Goal: Information Seeking & Learning: Learn about a topic

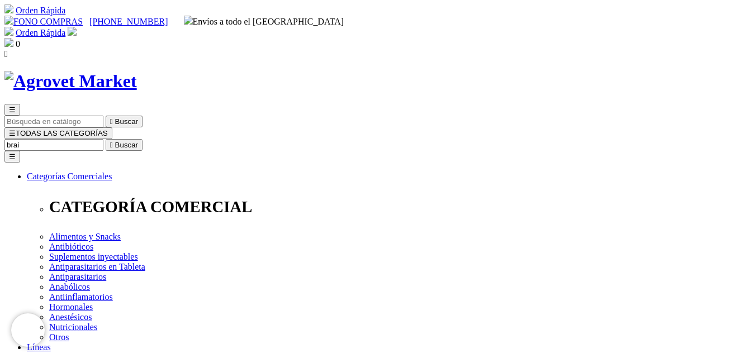
type input "brain"
click at [103, 139] on input "Buscar" at bounding box center [53, 145] width 99 height 12
type input "calmin"
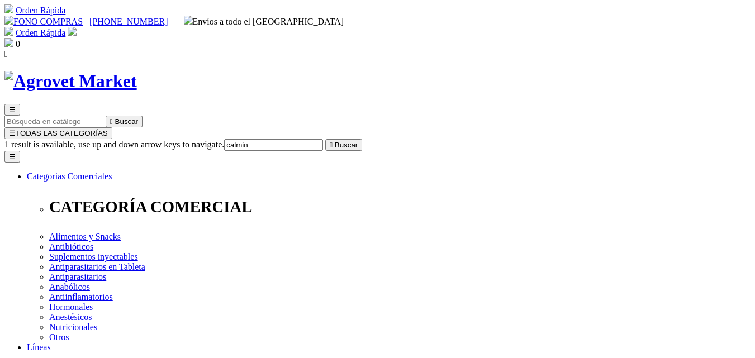
click at [103, 139] on input "Buscar" at bounding box center [53, 145] width 99 height 12
type input "bones"
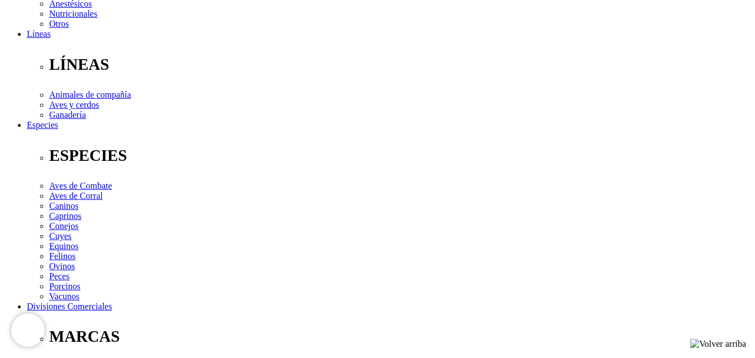
scroll to position [335, 0]
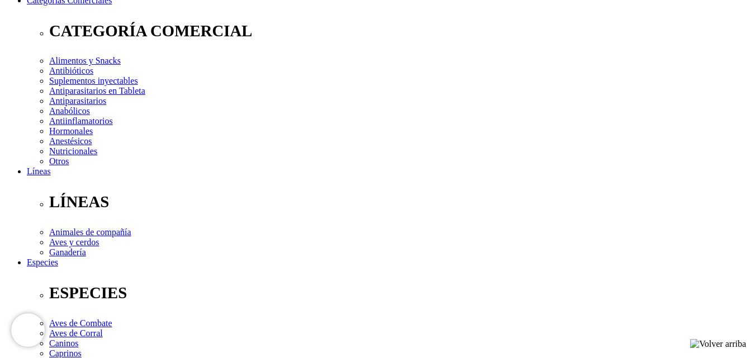
scroll to position [0, 0]
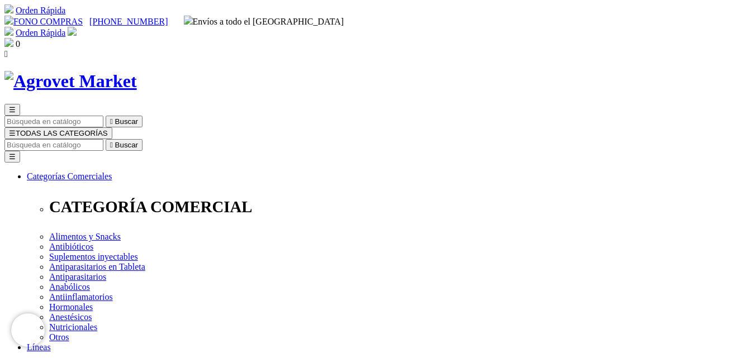
click at [103, 139] on input "Buscar" at bounding box center [53, 145] width 99 height 12
type input "cardio"
click at [142, 139] on button " Buscar" at bounding box center [124, 145] width 37 height 12
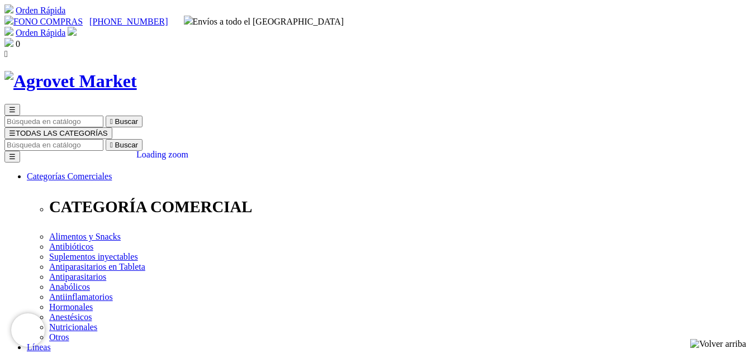
click at [103, 139] on input "Buscar" at bounding box center [53, 145] width 99 height 12
type input "repro"
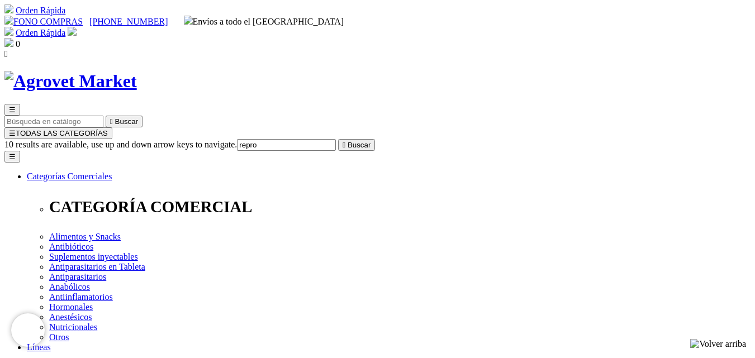
click at [103, 139] on input "Buscar" at bounding box center [53, 145] width 99 height 12
type input "u"
type input "suppo"
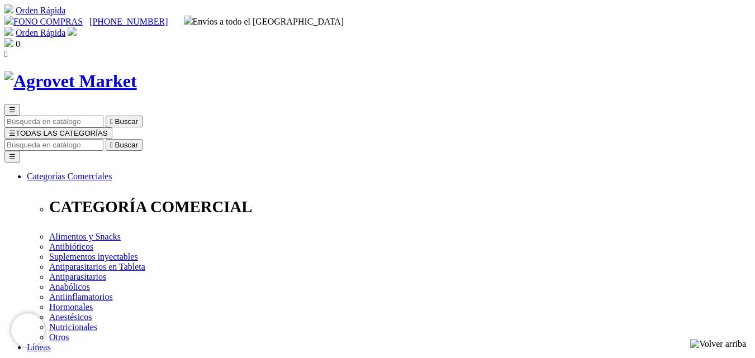
click at [103, 139] on input "Buscar" at bounding box center [53, 145] width 99 height 12
type input "immun"
click at [103, 139] on input "Buscar" at bounding box center [53, 145] width 99 height 12
type input "nutro"
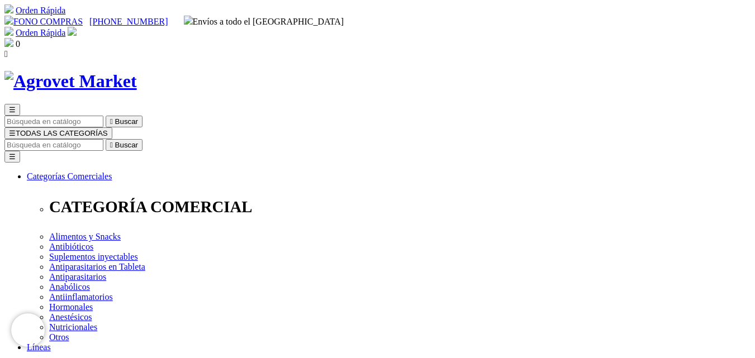
click at [103, 139] on input "Buscar" at bounding box center [53, 145] width 99 height 12
type input "high"
click at [103, 139] on input "Buscar" at bounding box center [53, 145] width 99 height 12
type input "hip"
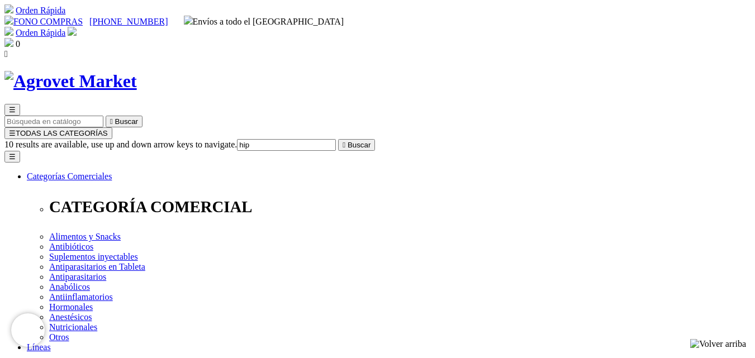
click at [103, 139] on input "Buscar" at bounding box center [53, 145] width 99 height 12
type input "clorh"
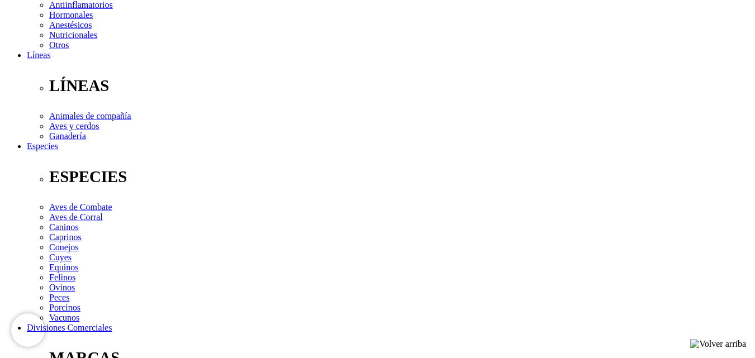
scroll to position [391, 0]
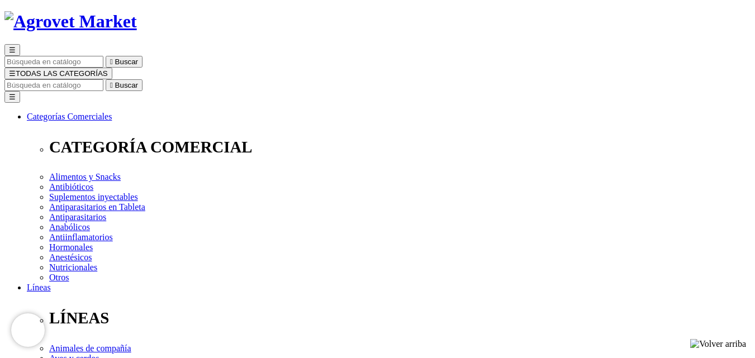
scroll to position [0, 0]
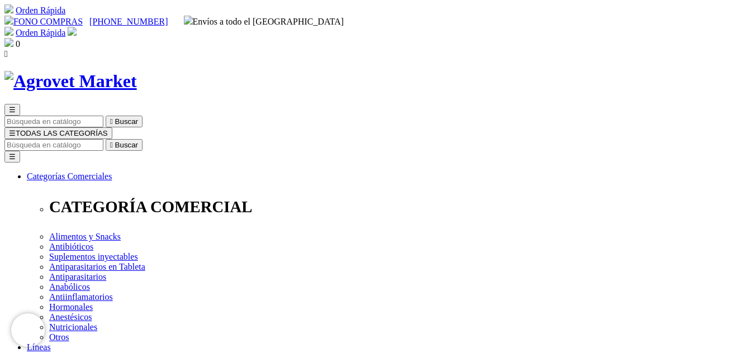
click at [103, 139] on input "Buscar" at bounding box center [53, 145] width 99 height 12
type input "clobe"
click at [103, 139] on input "Buscar" at bounding box center [53, 145] width 99 height 12
type input "zinc"
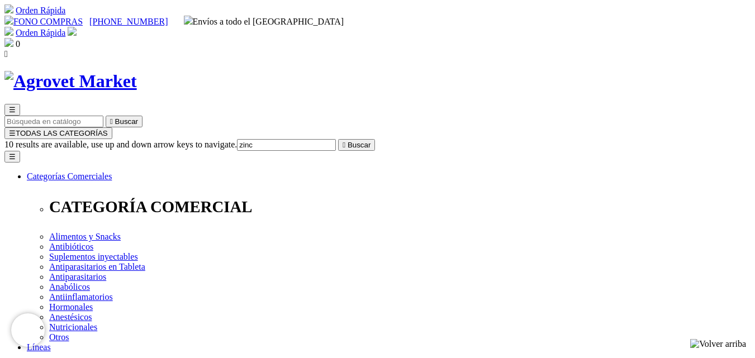
click at [103, 139] on input "Buscar" at bounding box center [53, 145] width 99 height 12
type input "otic"
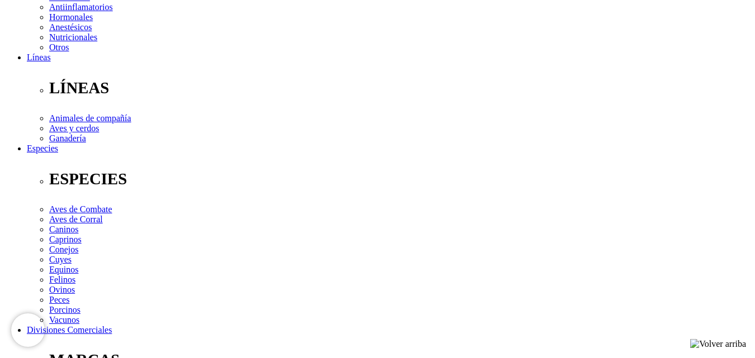
scroll to position [335, 0]
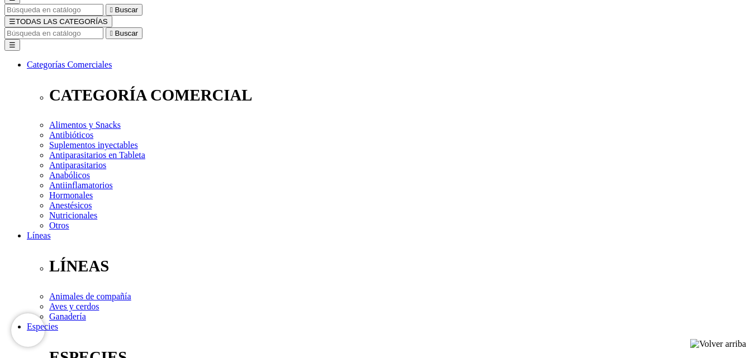
scroll to position [0, 0]
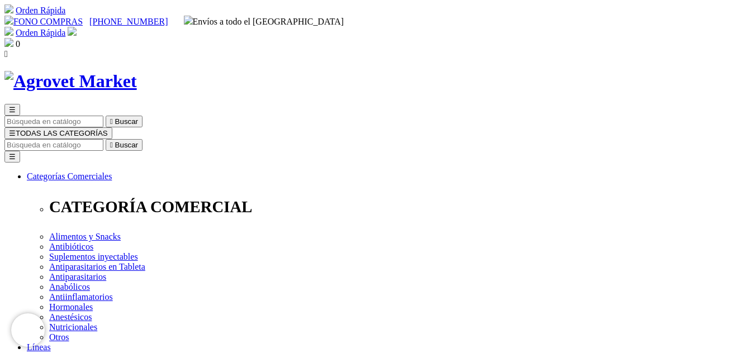
click at [103, 139] on input "Buscar" at bounding box center [53, 145] width 99 height 12
type input "longe"
click at [106, 139] on button " Buscar" at bounding box center [124, 145] width 37 height 12
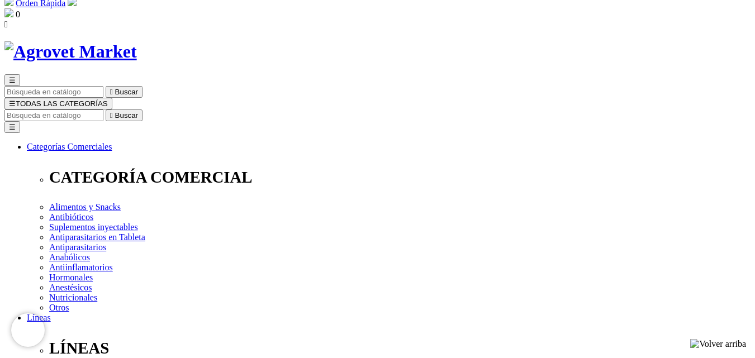
scroll to position [56, 0]
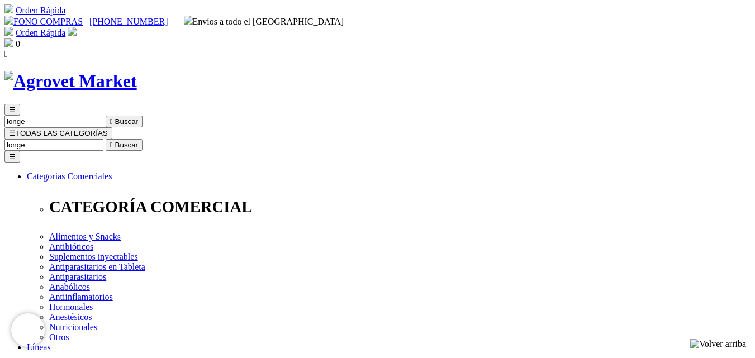
drag, startPoint x: 0, startPoint y: 0, endPoint x: 668, endPoint y: 53, distance: 670.1
type input "flora"
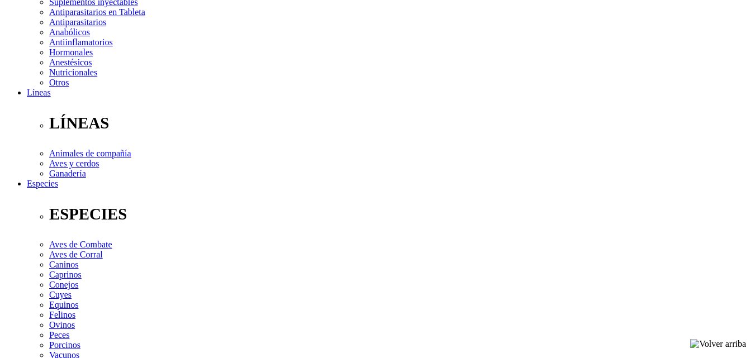
scroll to position [279, 0]
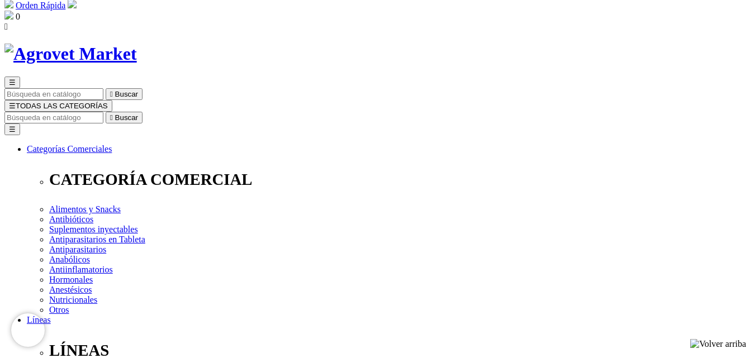
scroll to position [0, 0]
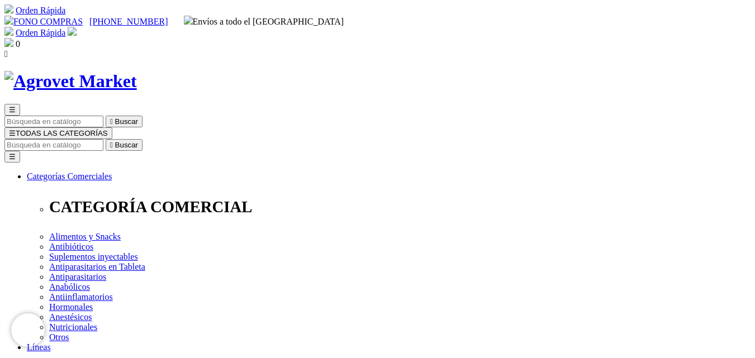
click at [103, 139] on input "Buscar" at bounding box center [53, 145] width 99 height 12
type input "longe"
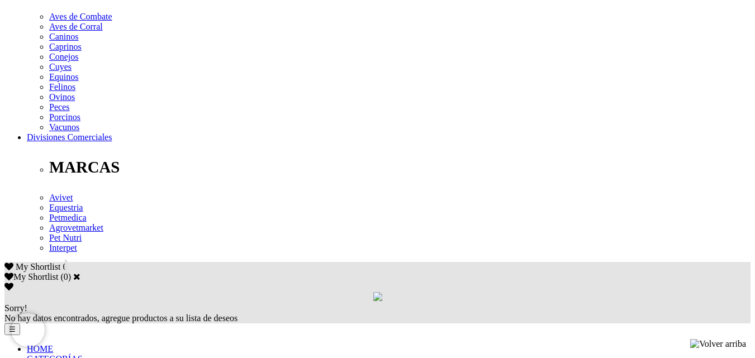
scroll to position [503, 0]
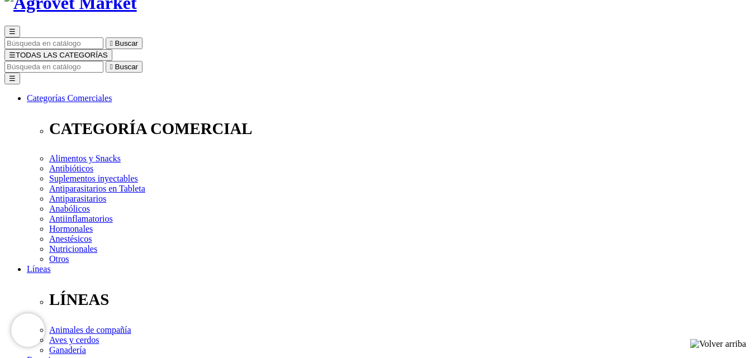
scroll to position [0, 0]
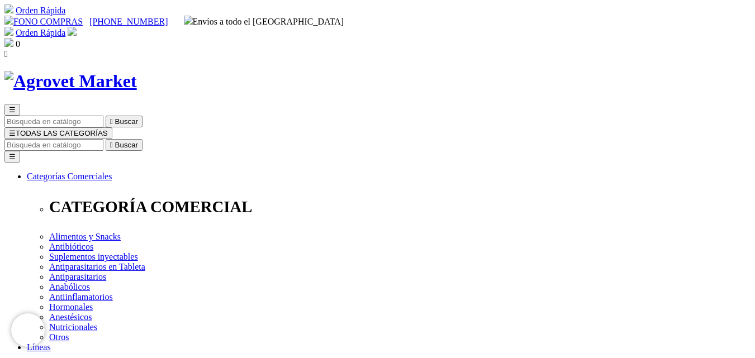
click at [103, 139] on input "Buscar" at bounding box center [53, 145] width 99 height 12
type input "nutromix"
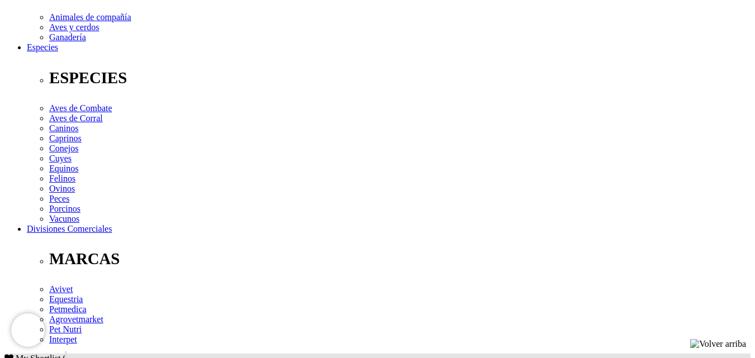
drag, startPoint x: 0, startPoint y: 0, endPoint x: 579, endPoint y: 201, distance: 612.5
copy p "Promotor de la salud, crecimiento y buena condición de la piel, pelaje y uñas a…"
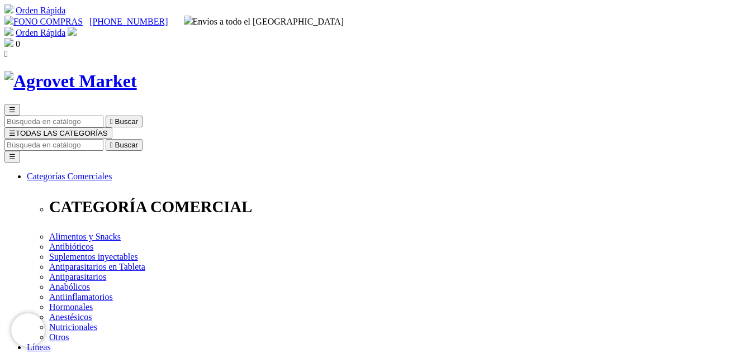
click at [103, 139] on input "Buscar" at bounding box center [53, 145] width 99 height 12
type input "salari"
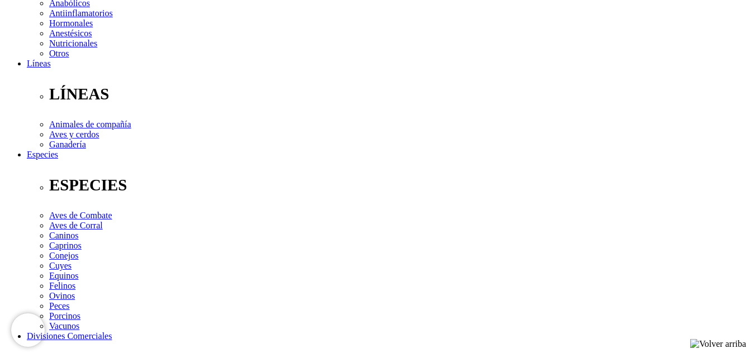
scroll to position [168, 0]
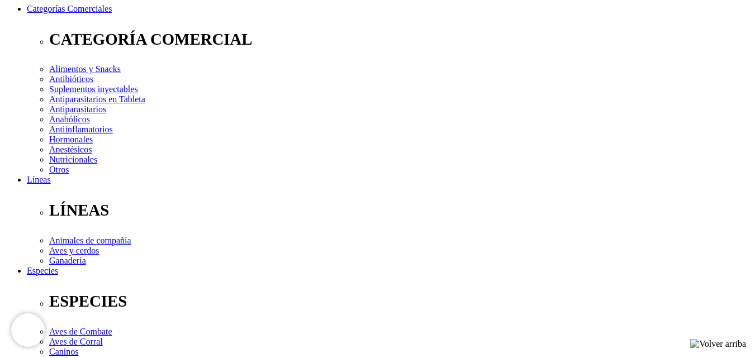
drag, startPoint x: 387, startPoint y: 114, endPoint x: 439, endPoint y: 129, distance: 54.6
copy p "Aceite de Salmón Noruego Xalar® Ultra Premium Enriquecido con Vitaminas"
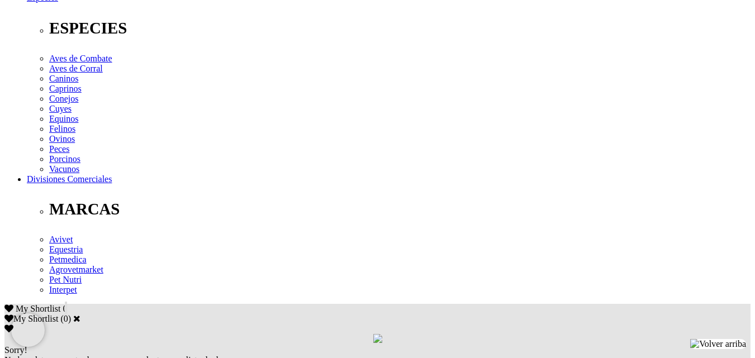
scroll to position [447, 0]
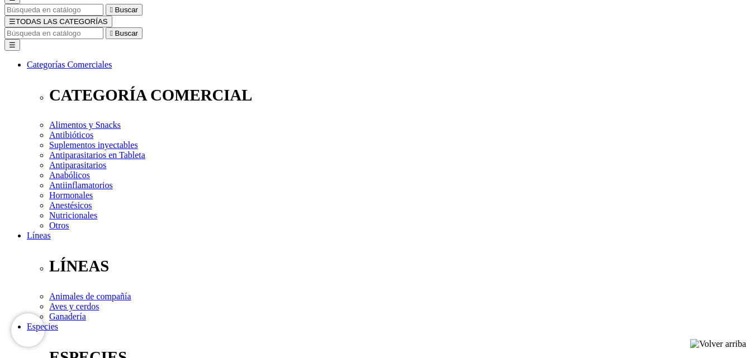
scroll to position [0, 0]
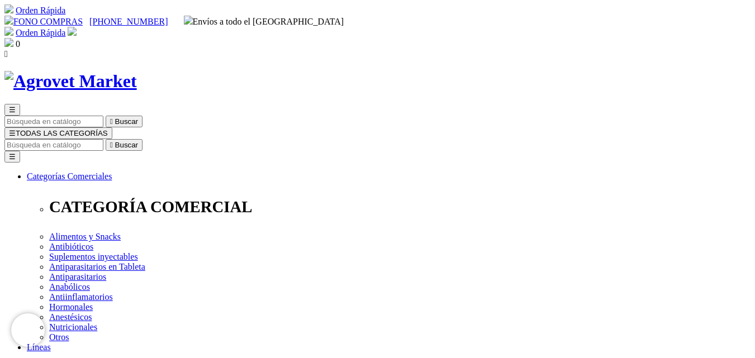
click at [103, 139] on input "Buscar" at bounding box center [53, 145] width 99 height 12
drag, startPoint x: 675, startPoint y: 57, endPoint x: 750, endPoint y: 57, distance: 74.3
type input "micon"
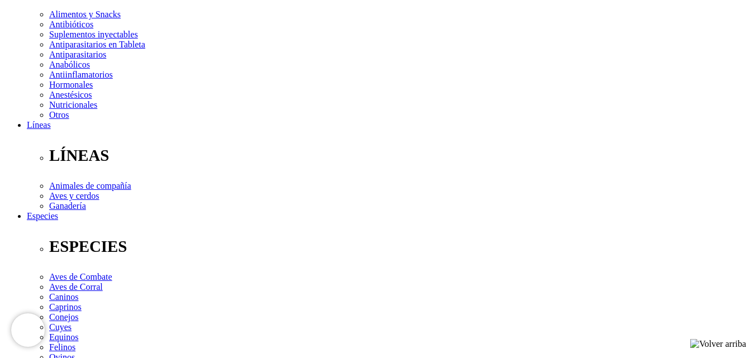
scroll to position [223, 0]
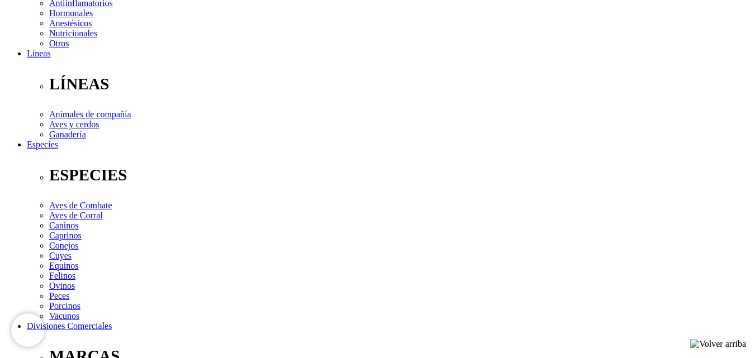
scroll to position [391, 0]
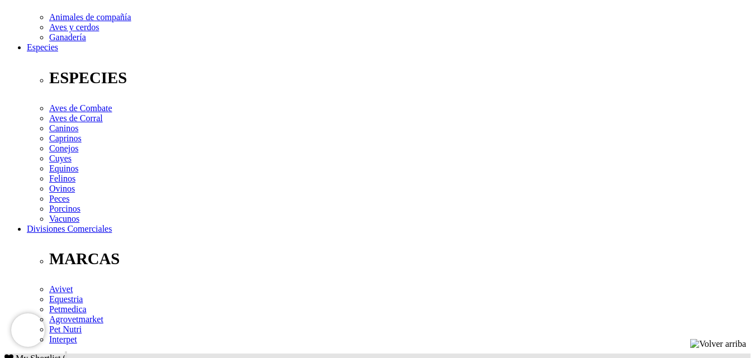
drag, startPoint x: 72, startPoint y: 204, endPoint x: 529, endPoint y: 204, distance: 456.9
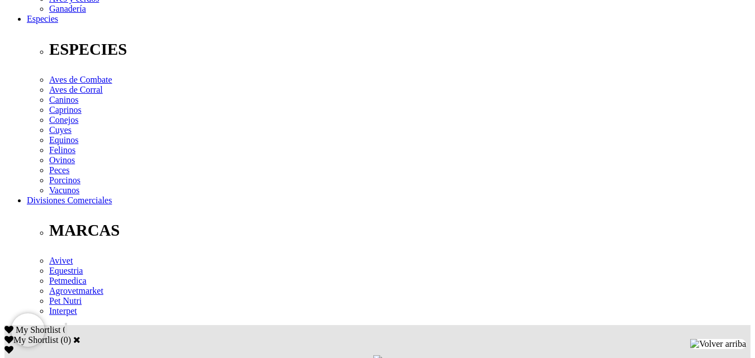
scroll to position [447, 0]
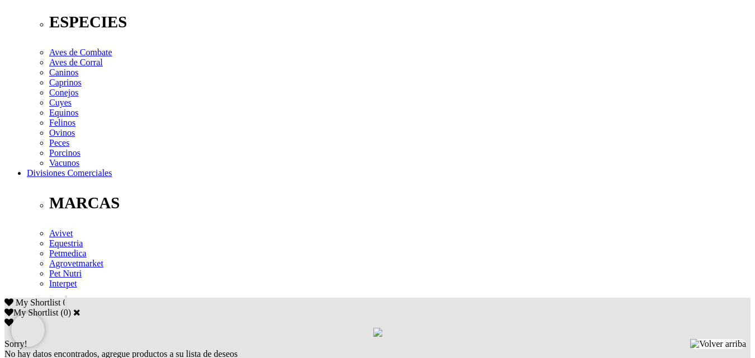
copy p "Tratamiento y control de la dermatitis seborreica asociada a infecciones de"
drag, startPoint x: 71, startPoint y: 149, endPoint x: 388, endPoint y: 151, distance: 317.3
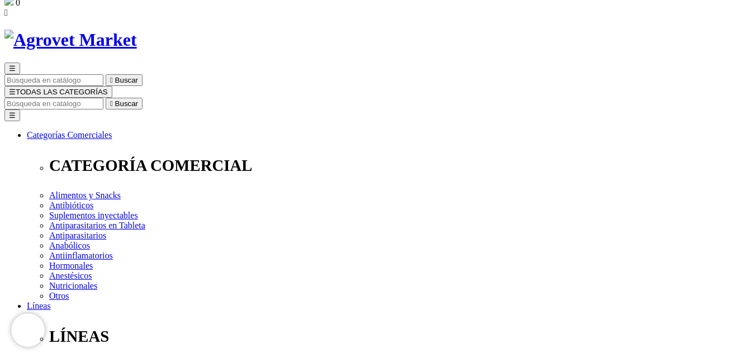
scroll to position [0, 0]
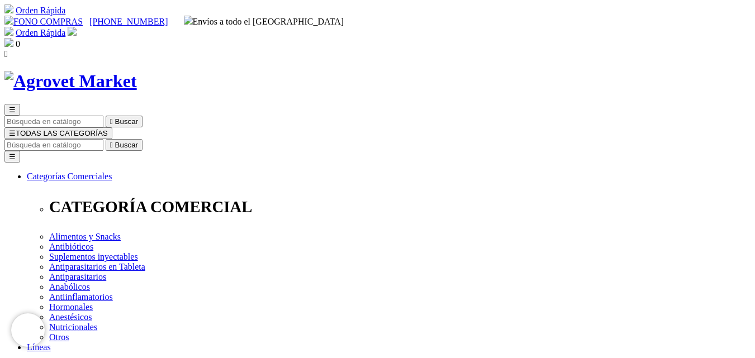
click at [103, 139] on input "Buscar" at bounding box center [53, 145] width 99 height 12
type input "cyper"
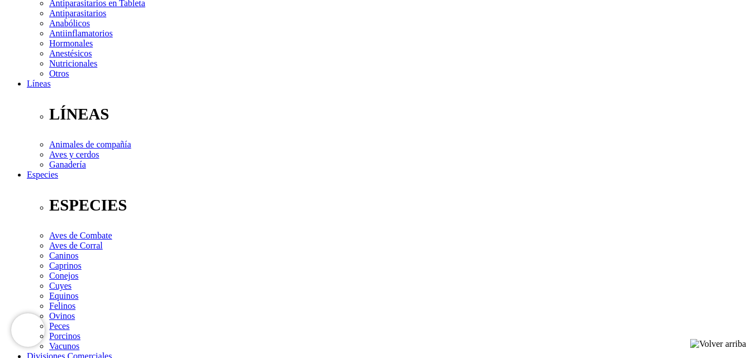
scroll to position [279, 0]
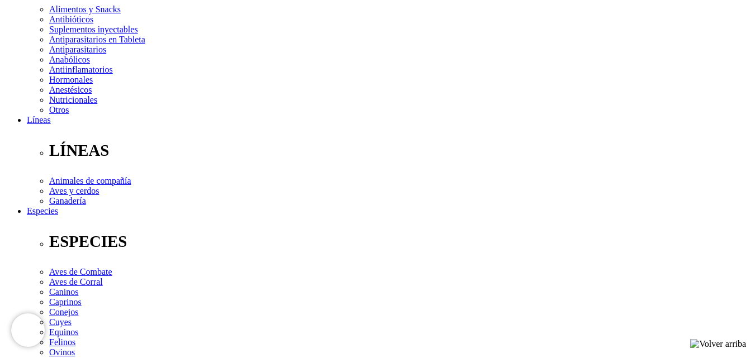
scroll to position [447, 0]
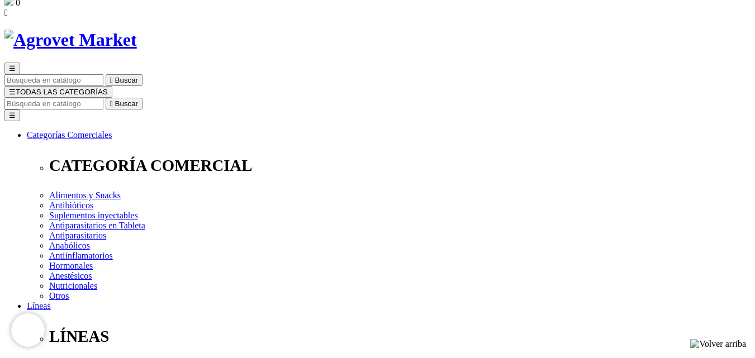
scroll to position [0, 0]
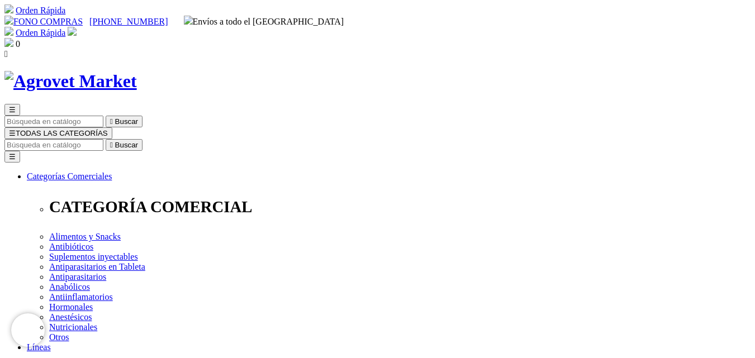
click at [103, 139] on input "Buscar" at bounding box center [53, 145] width 99 height 12
type input "clobe"
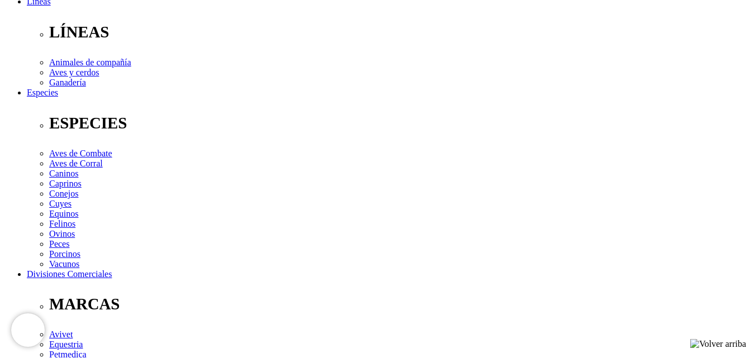
scroll to position [447, 0]
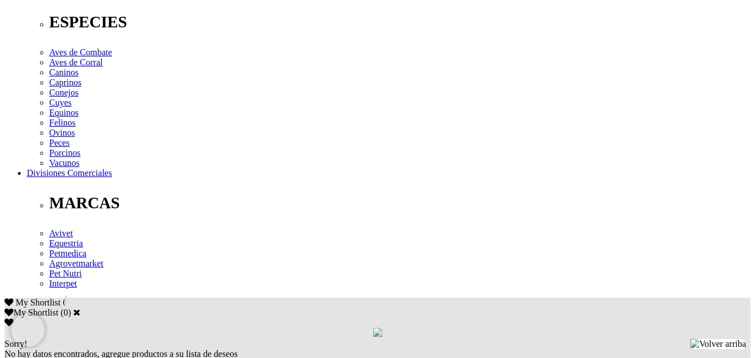
drag, startPoint x: 79, startPoint y: 140, endPoint x: 462, endPoint y: 163, distance: 383.8
copy div "ratamiento de dermatitis seca, eccematosa o alérgica complicada por infecciones…"
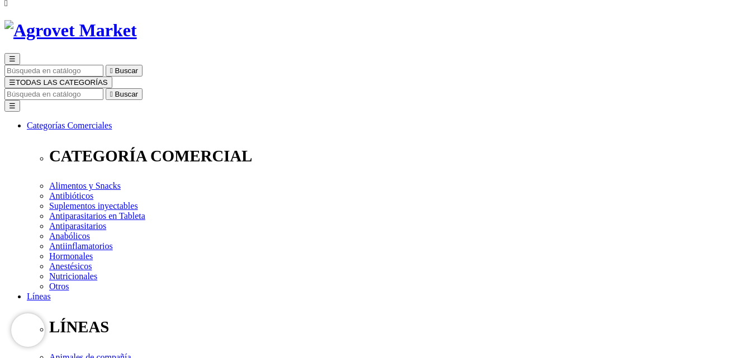
scroll to position [0, 0]
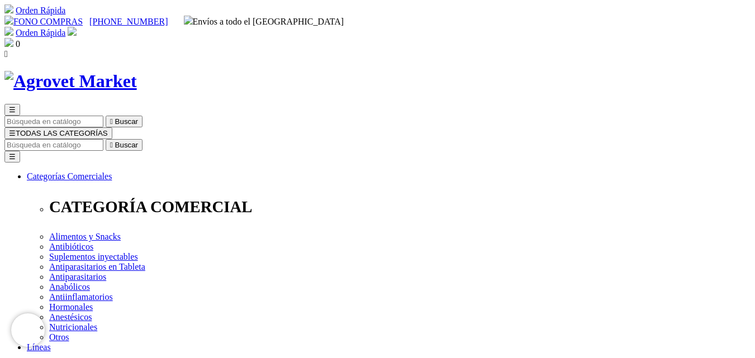
click at [103, 139] on input "Buscar" at bounding box center [53, 145] width 99 height 12
type input "sodium"
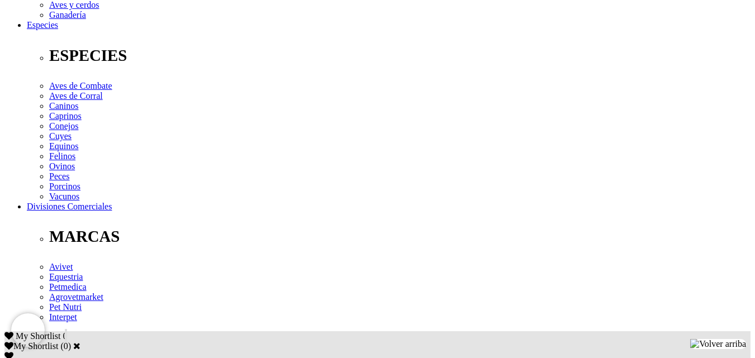
scroll to position [447, 0]
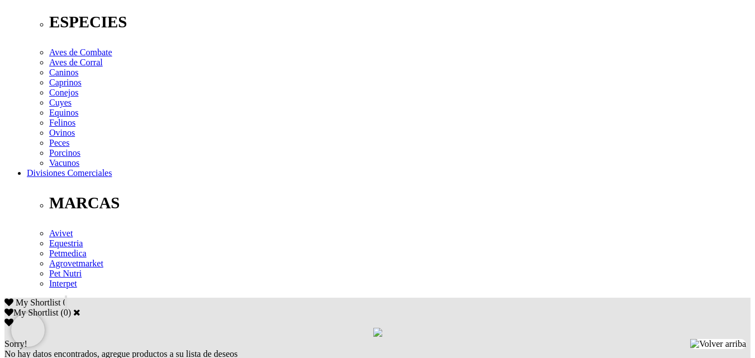
drag, startPoint x: 72, startPoint y: 137, endPoint x: 424, endPoint y: 161, distance: 352.7
copy div "ratamiento y control de trastornos queratoseborreicos (oleosa o sicca) en perro…"
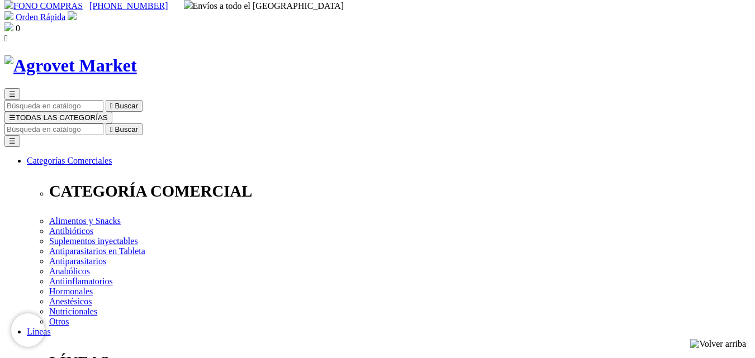
scroll to position [0, 0]
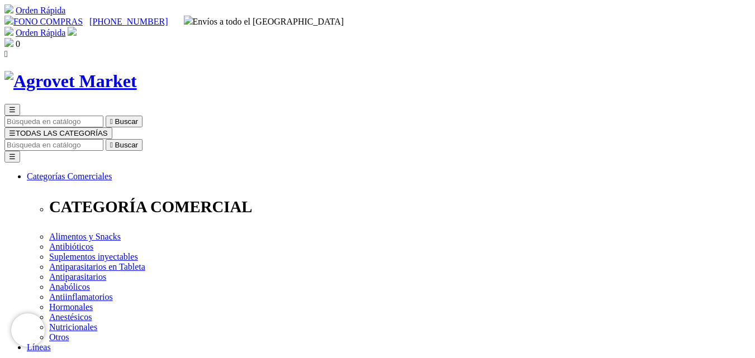
click at [103, 139] on input "Buscar" at bounding box center [53, 145] width 99 height 12
type input "otic"
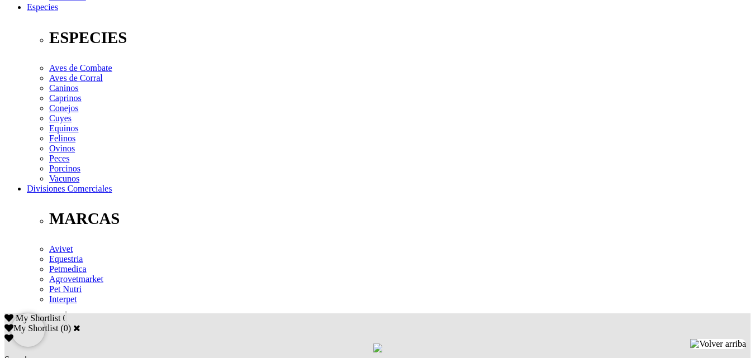
scroll to position [447, 0]
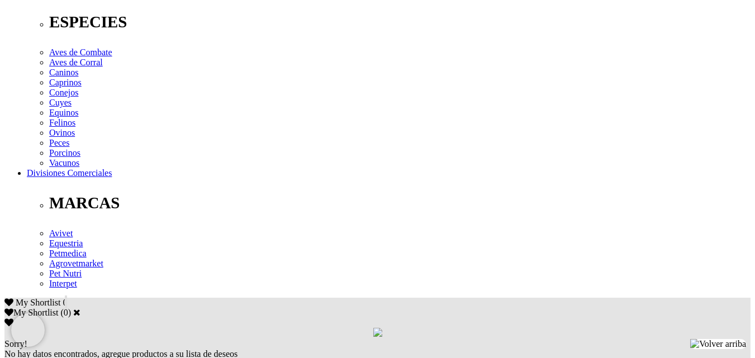
drag, startPoint x: 70, startPoint y: 146, endPoint x: 507, endPoint y: 174, distance: 438.2
copy p "Higiene del conducto auditivo externo: eliminación de cerumen, detritus y sucie…"
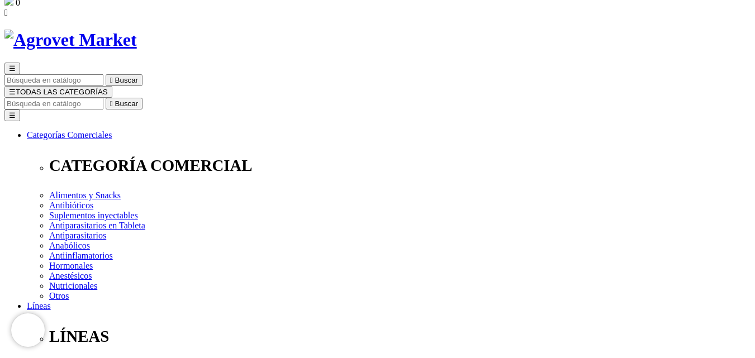
scroll to position [0, 0]
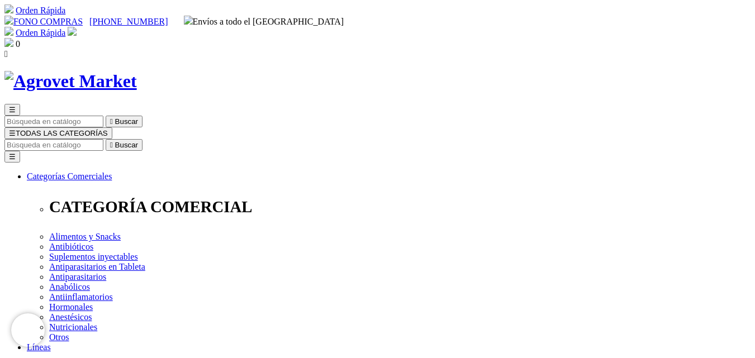
click at [103, 139] on input "Buscar" at bounding box center [53, 145] width 99 height 12
type input "peton"
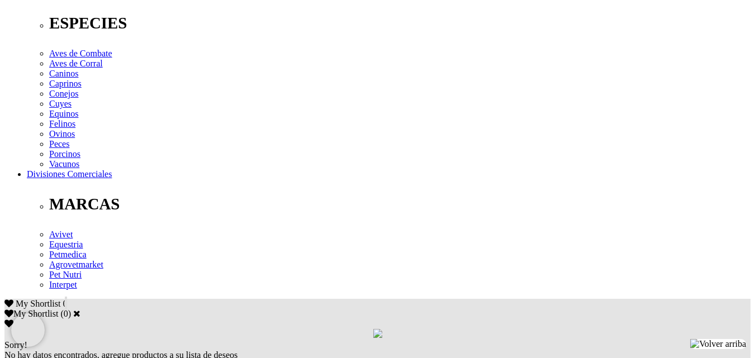
scroll to position [447, 0]
drag, startPoint x: 98, startPoint y: 143, endPoint x: 212, endPoint y: 143, distance: 114.0
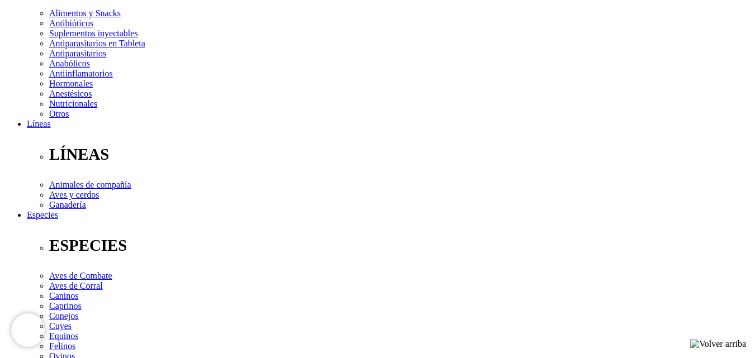
scroll to position [0, 0]
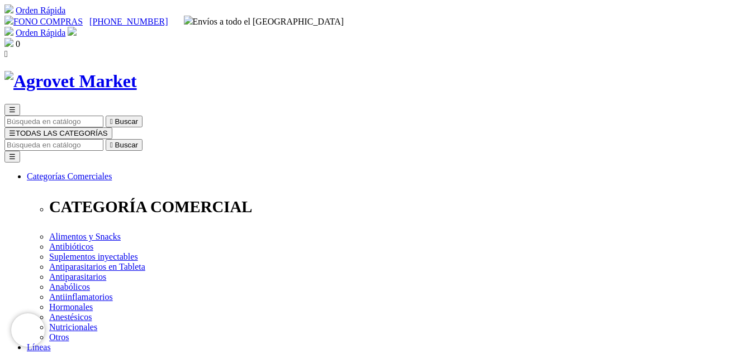
click at [103, 139] on input "Buscar" at bounding box center [53, 145] width 99 height 12
type input "petoni"
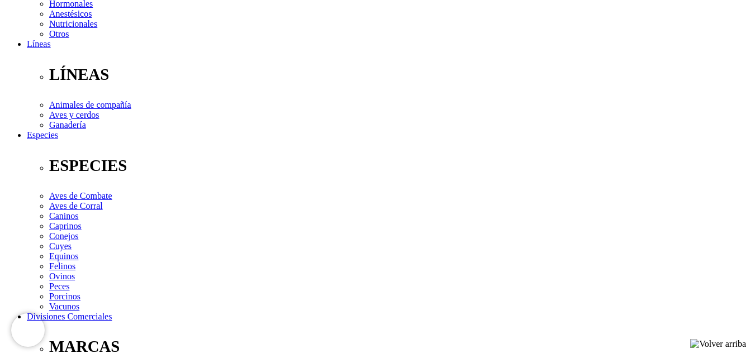
scroll to position [447, 0]
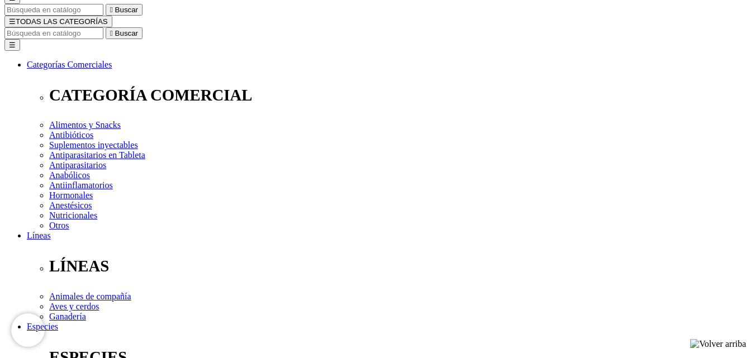
scroll to position [0, 0]
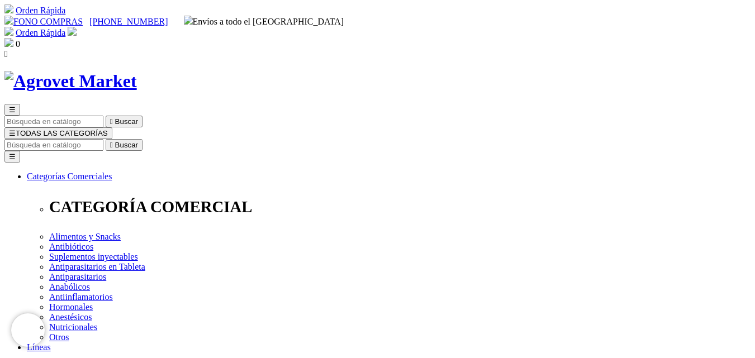
click at [103, 139] on input "Buscar" at bounding box center [53, 145] width 99 height 12
type input "a"
type input "artro"
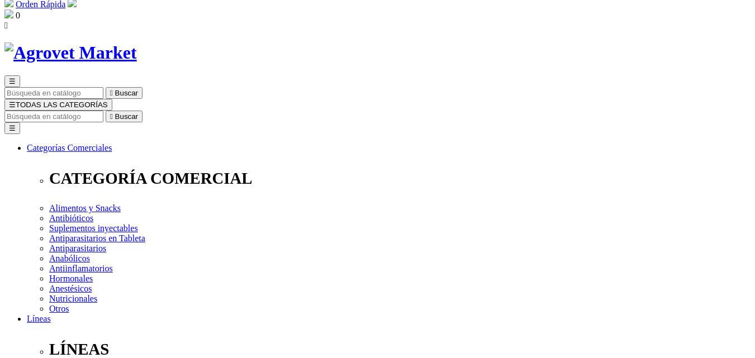
scroll to position [335, 0]
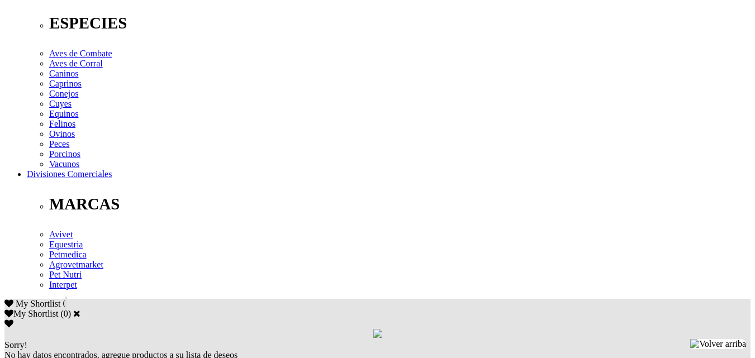
scroll to position [447, 0]
drag, startPoint x: 70, startPoint y: 127, endPoint x: 287, endPoint y: 146, distance: 217.6
copy div "Suplemento nutricional que actúa eficazmente como coadyuvante en el tratamiento…"
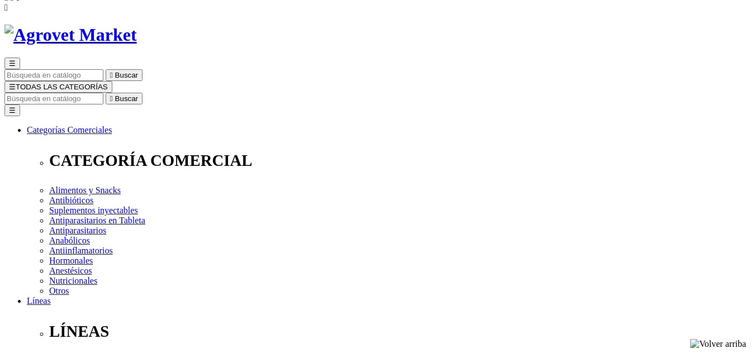
scroll to position [0, 0]
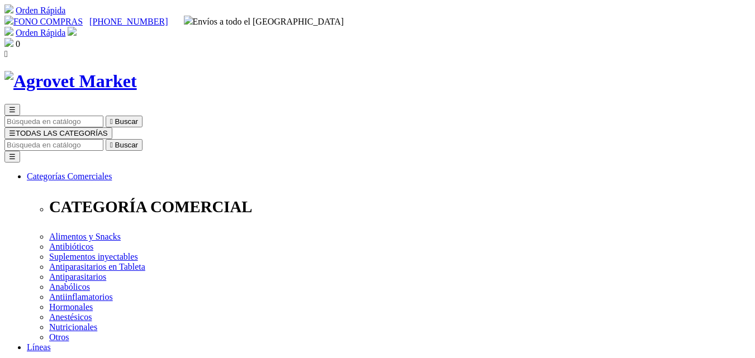
click at [103, 139] on input "Buscar" at bounding box center [53, 145] width 99 height 12
type input "artrosamin"
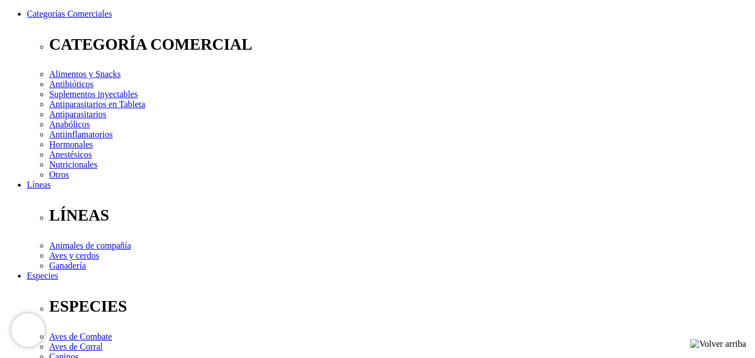
scroll to position [335, 0]
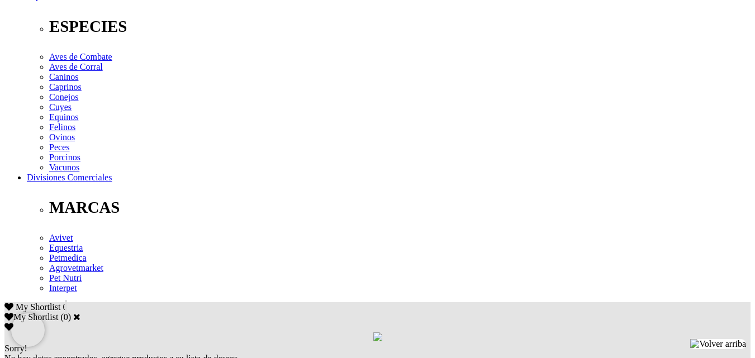
scroll to position [447, 0]
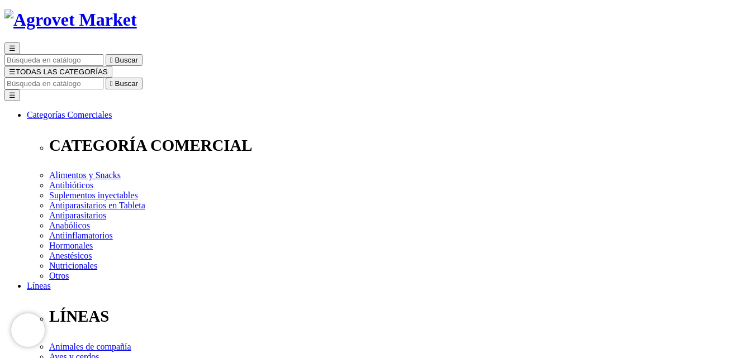
scroll to position [0, 0]
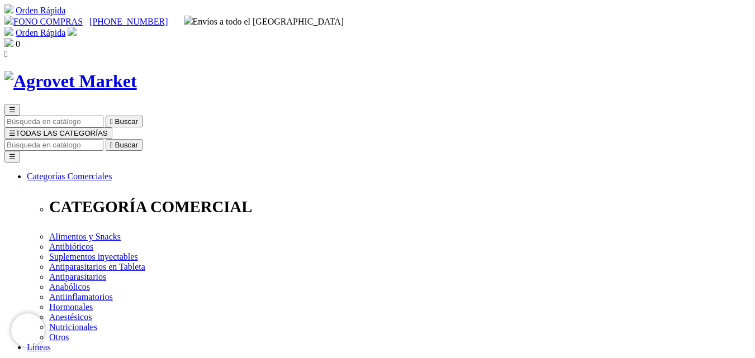
click at [103, 139] on input "Buscar" at bounding box center [53, 145] width 99 height 12
type input "artros"
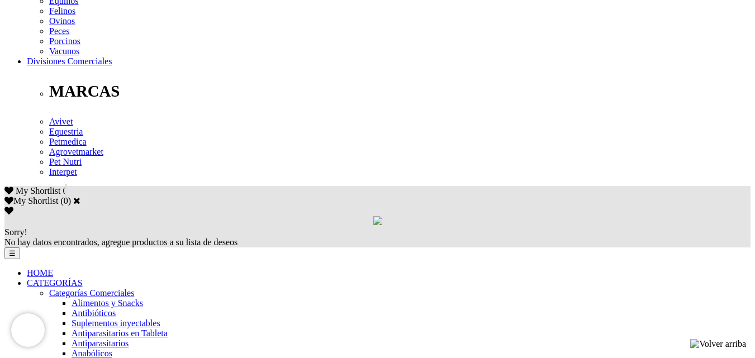
scroll to position [447, 0]
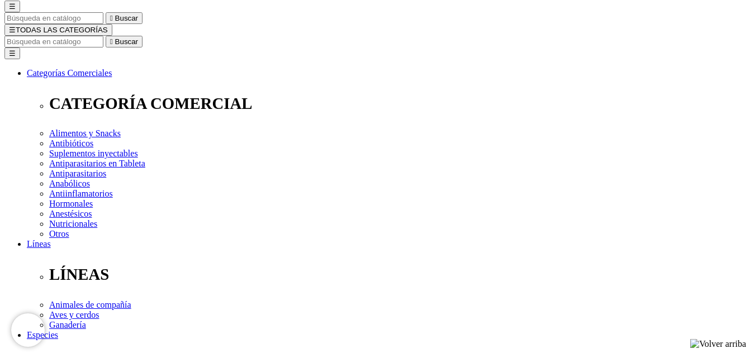
scroll to position [0, 0]
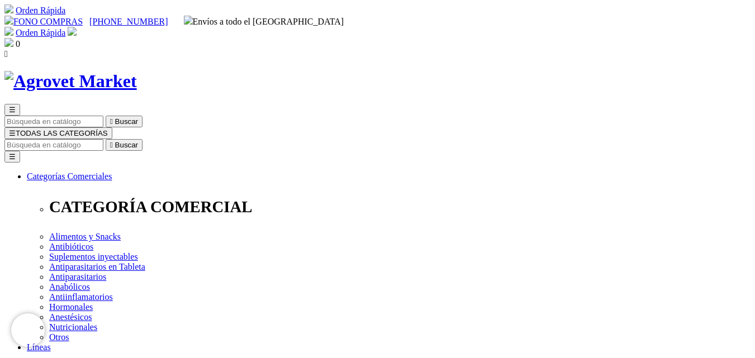
click at [103, 139] on input "Buscar" at bounding box center [53, 145] width 99 height 12
click at [336, 139] on input "flora" at bounding box center [286, 145] width 99 height 12
type input "florav"
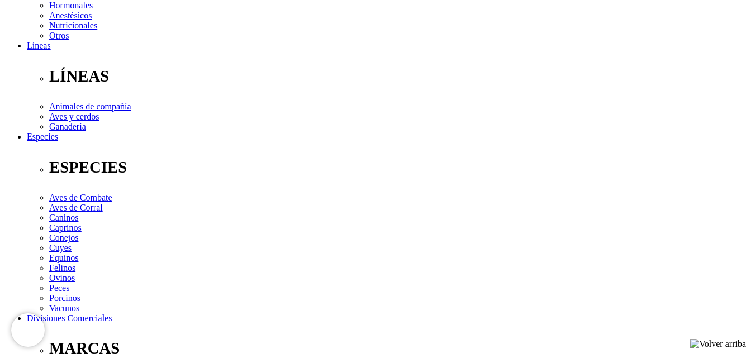
scroll to position [391, 0]
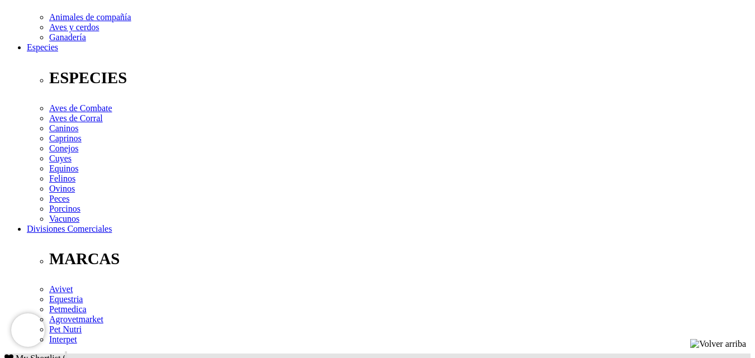
drag, startPoint x: 71, startPoint y: 208, endPoint x: 295, endPoint y: 214, distance: 224.1
copy p "Auxiliar en la recomposición y estabilización de la microbiota intestinal y la …"
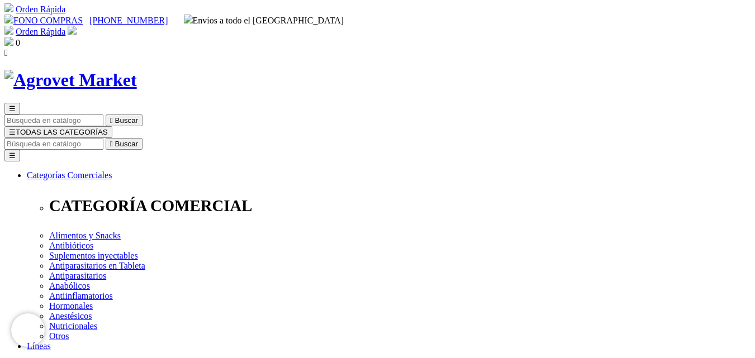
scroll to position [0, 0]
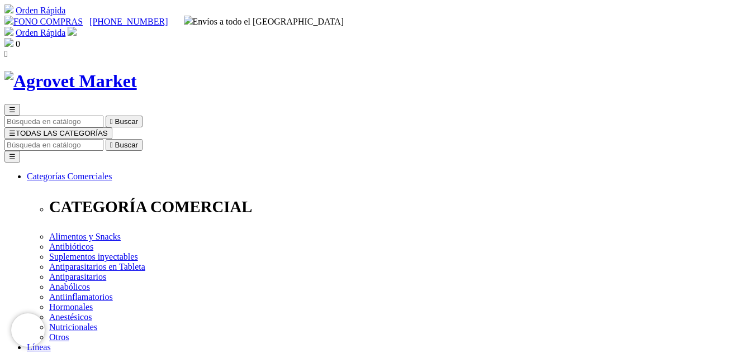
click at [103, 139] on input "Buscar" at bounding box center [53, 145] width 99 height 12
type input "longevia"
click at [106, 139] on button " Buscar" at bounding box center [124, 145] width 37 height 12
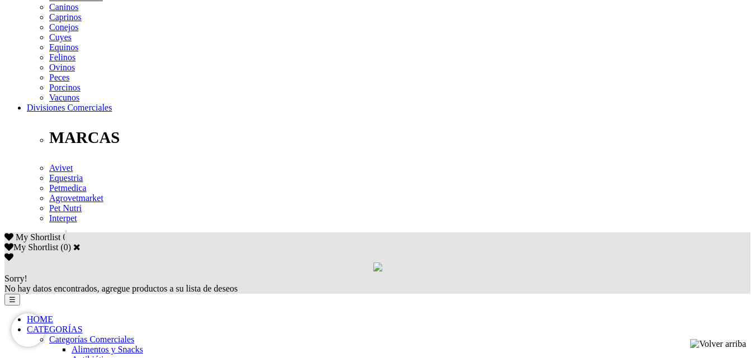
scroll to position [614, 0]
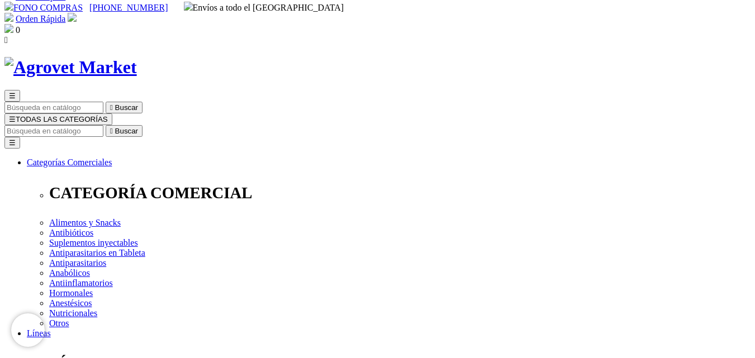
scroll to position [0, 0]
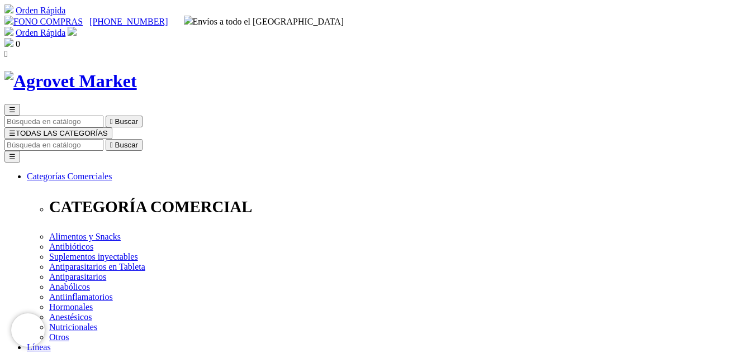
click at [103, 139] on input "Buscar" at bounding box center [53, 145] width 99 height 12
type input "floravi"
click at [103, 139] on input "Buscar" at bounding box center [53, 145] width 99 height 12
type input "flora"
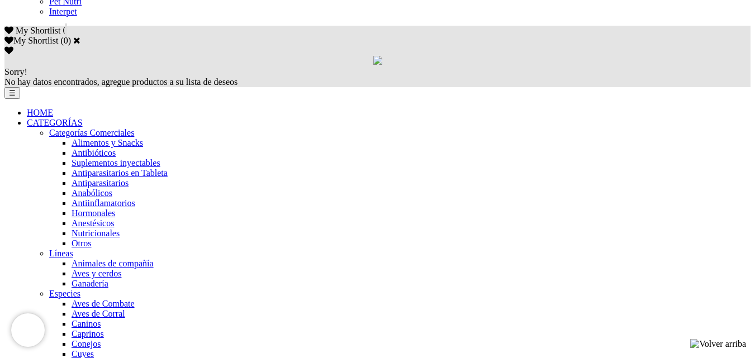
scroll to position [726, 0]
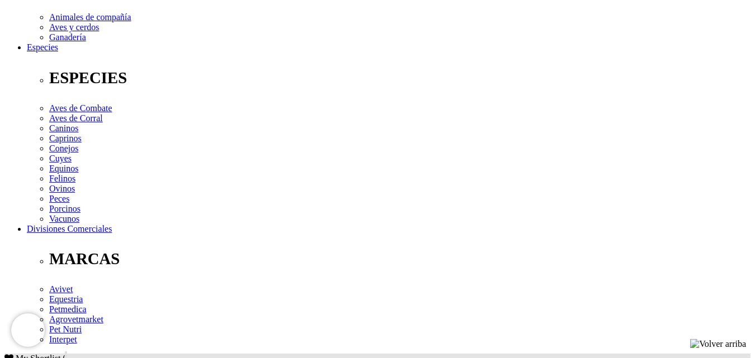
scroll to position [0, 0]
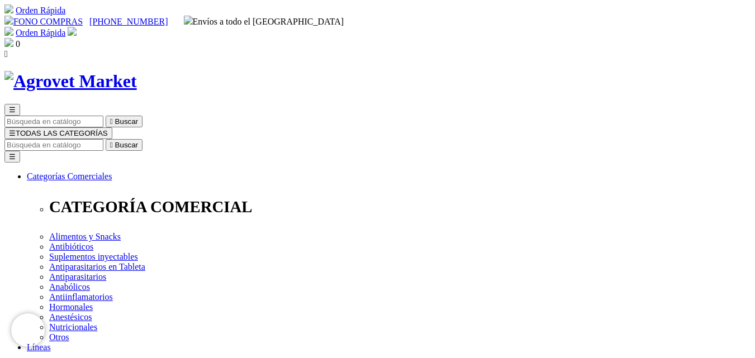
click at [103, 139] on input "Buscar" at bounding box center [53, 145] width 99 height 12
type input "longevi"
click at [103, 139] on input "Buscar" at bounding box center [53, 145] width 99 height 12
type input "factor"
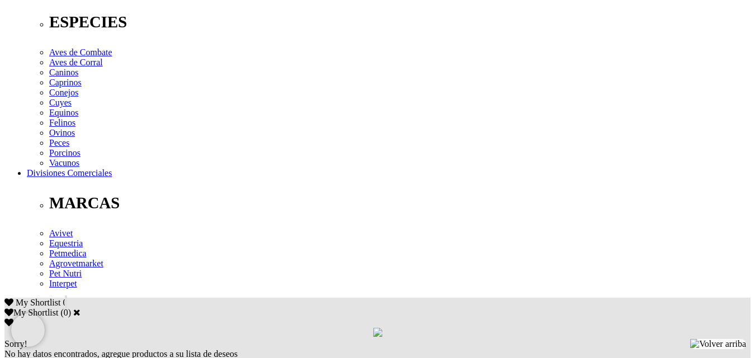
drag, startPoint x: 70, startPoint y: 135, endPoint x: 574, endPoint y: 170, distance: 505.1
copy p "Soporte en terapias de patologías que afecten funcionamiento del hígado: infecc…"
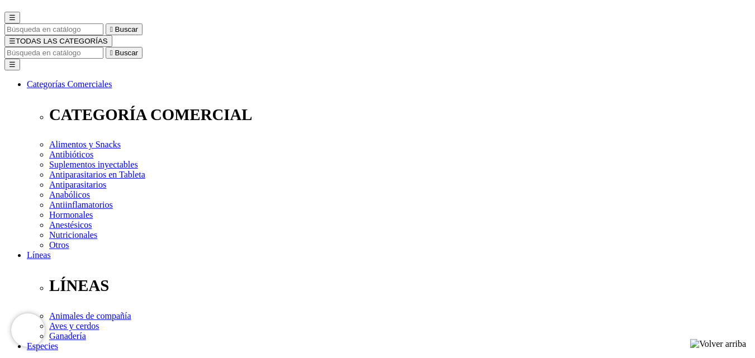
scroll to position [112, 0]
